Goal: Task Accomplishment & Management: Use online tool/utility

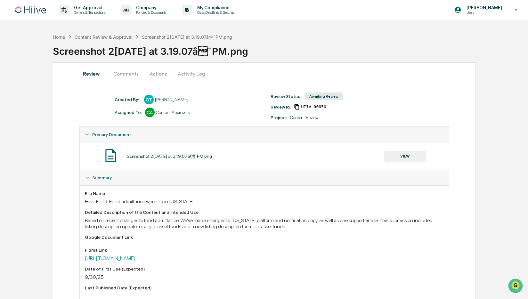
click at [160, 74] on button "Actions" at bounding box center [158, 73] width 29 height 15
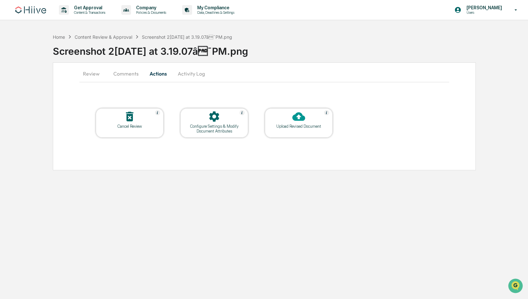
click at [130, 74] on button "Comments" at bounding box center [126, 73] width 36 height 15
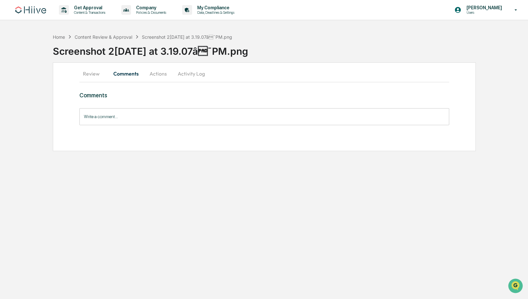
click at [188, 76] on button "Activity Log" at bounding box center [191, 73] width 37 height 15
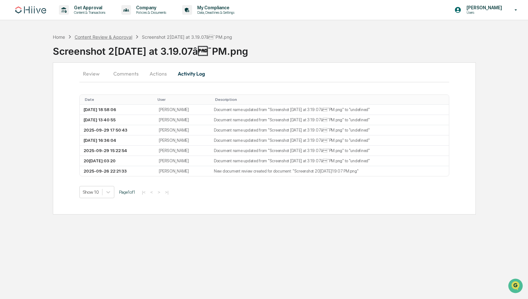
click at [117, 37] on div "Content Review & Approval" at bounding box center [104, 36] width 58 height 5
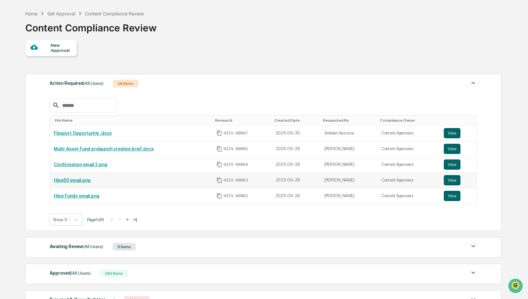
scroll to position [86, 0]
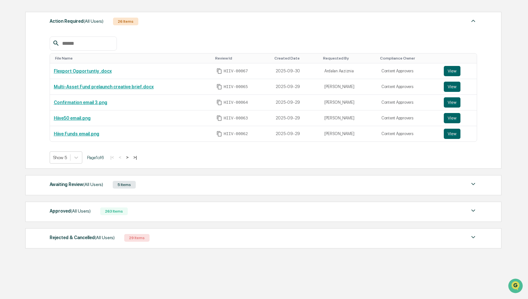
click at [64, 181] on div "Awaiting Review (All Users)" at bounding box center [76, 184] width 53 height 8
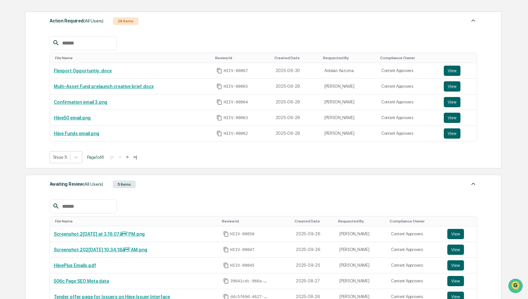
click at [75, 185] on div "Awaiting Review (All Users)" at bounding box center [76, 184] width 53 height 8
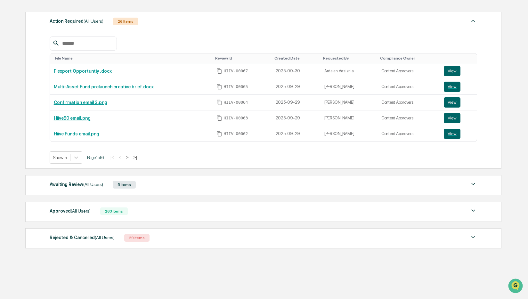
click at [70, 214] on div "Approved (All Users)" at bounding box center [70, 211] width 41 height 8
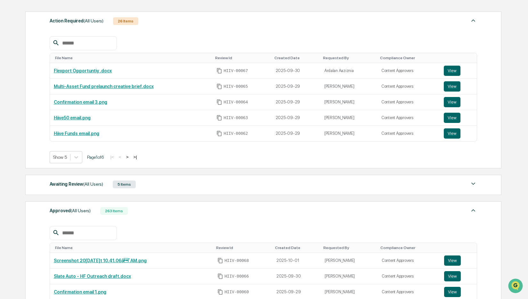
click at [61, 213] on div "Approved (All Users)" at bounding box center [70, 210] width 41 height 8
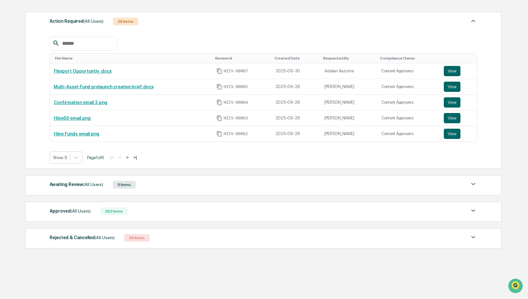
click at [65, 187] on div "Awaiting Review (All Users)" at bounding box center [76, 184] width 53 height 8
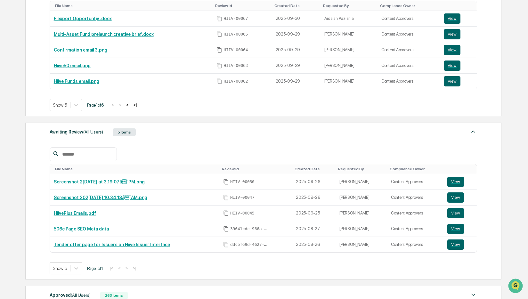
scroll to position [140, 0]
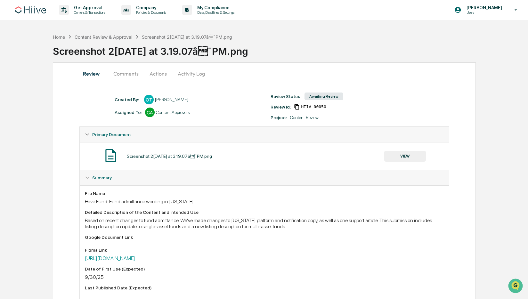
click at [130, 77] on button "Comments" at bounding box center [126, 73] width 36 height 15
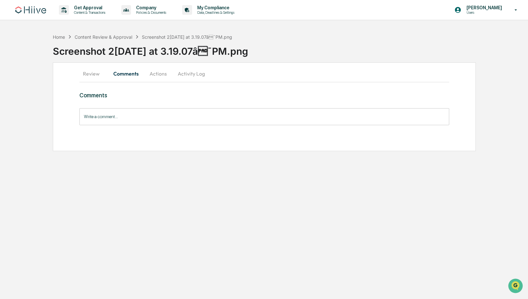
click at [165, 75] on button "Actions" at bounding box center [158, 73] width 29 height 15
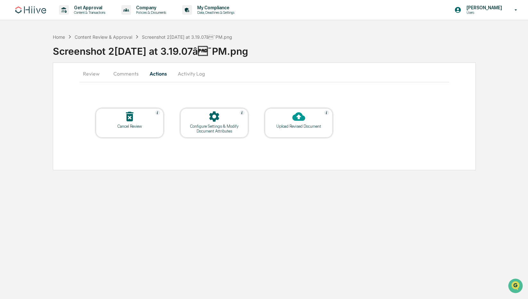
click at [190, 72] on button "Activity Log" at bounding box center [191, 73] width 37 height 15
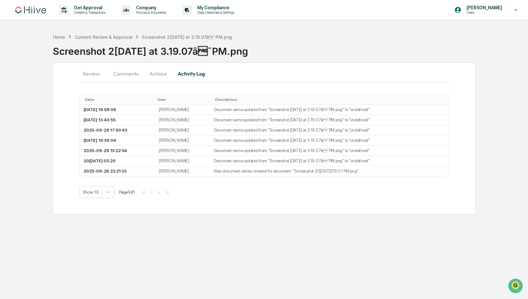
click at [94, 76] on button "Review" at bounding box center [93, 73] width 29 height 15
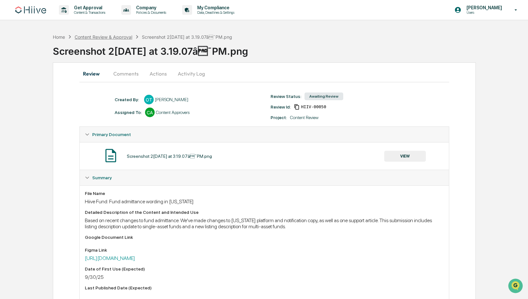
click at [128, 36] on div "Content Review & Approval" at bounding box center [104, 36] width 58 height 5
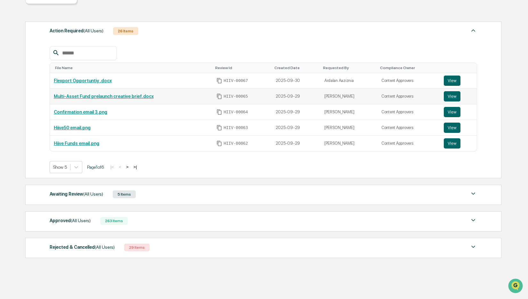
scroll to position [86, 0]
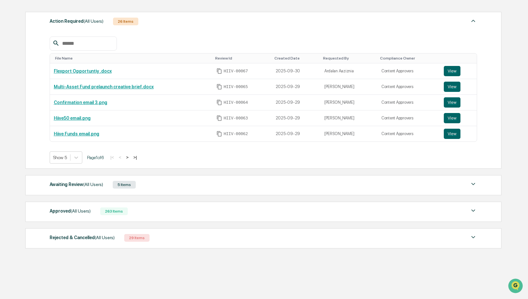
click at [73, 181] on div "Awaiting Review (All Users)" at bounding box center [76, 184] width 53 height 8
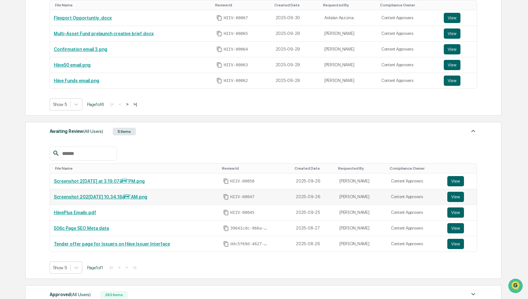
scroll to position [148, 0]
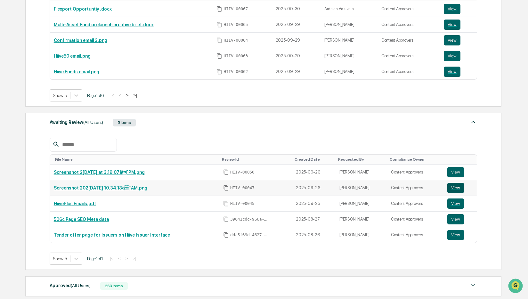
click at [451, 188] on button "View" at bounding box center [455, 188] width 17 height 10
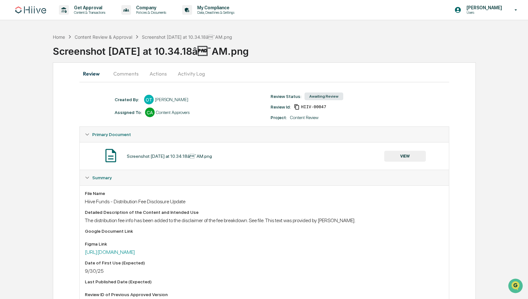
click at [133, 70] on button "Comments" at bounding box center [126, 73] width 36 height 15
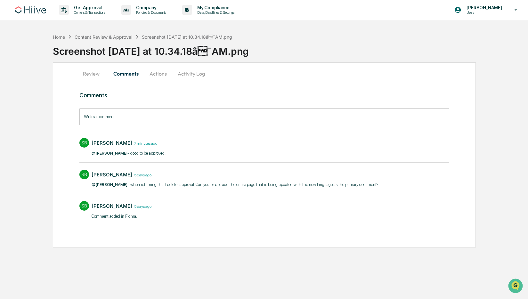
click at [160, 74] on button "Actions" at bounding box center [158, 73] width 29 height 15
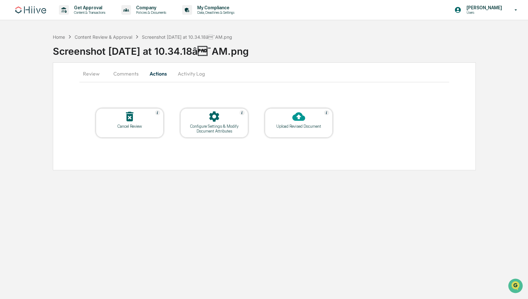
click at [77, 74] on div "Review Comments Actions Activity Log Cancel Review Configure Settings & Modify …" at bounding box center [264, 116] width 423 height 108
